Goal: Task Accomplishment & Management: Manage account settings

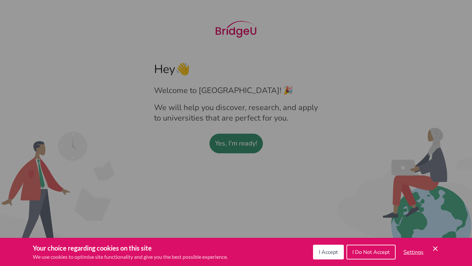
click at [234, 155] on div "Cookie Preferences" at bounding box center [236, 133] width 472 height 266
click at [257, 107] on div "Cookie Preferences" at bounding box center [236, 133] width 472 height 266
click at [341, 255] on button "I Accept" at bounding box center [328, 252] width 31 height 15
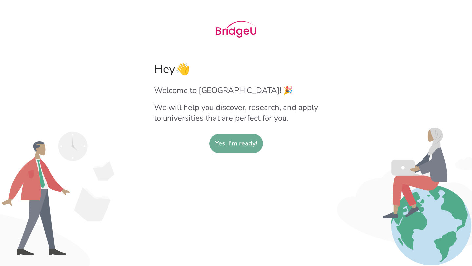
click at [235, 145] on slot "Yes, I'm ready!" at bounding box center [236, 143] width 42 height 19
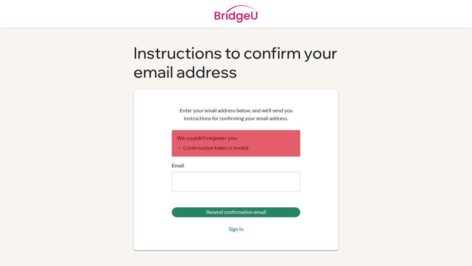
type input "[PERSON_NAME][EMAIL_ADDRESS][DOMAIN_NAME]"
click at [233, 228] on link "Sign in" at bounding box center [236, 229] width 15 height 8
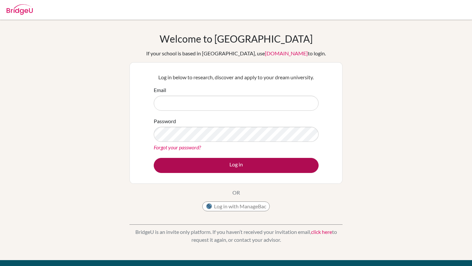
type input "[PERSON_NAME][EMAIL_ADDRESS][DOMAIN_NAME]"
click at [192, 171] on button "Log in" at bounding box center [236, 165] width 165 height 15
